Goal: Ask a question: Seek information or help from site administrators or community

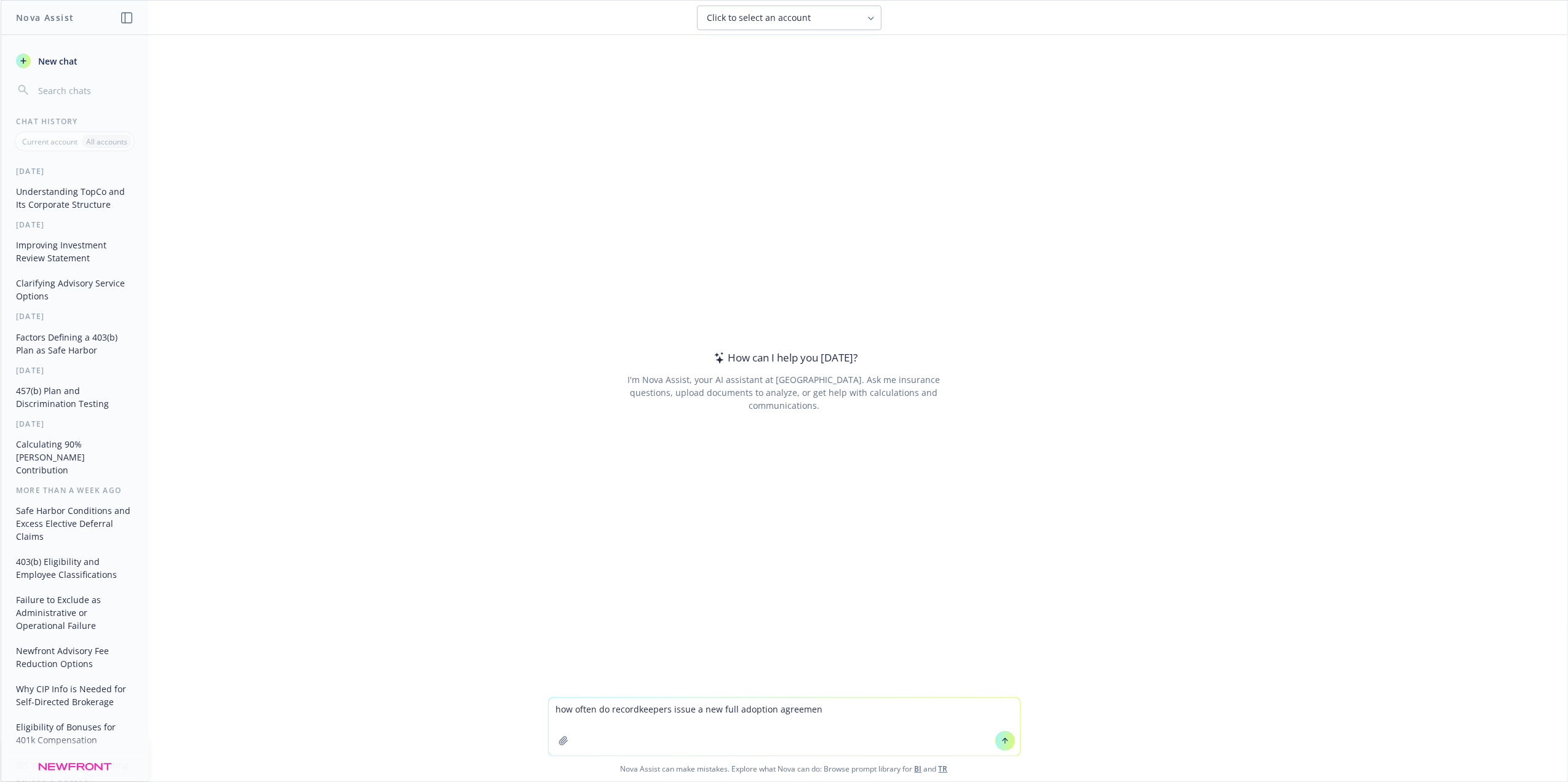
type textarea "how often do recordkeepers issue a new full adoption agreement"
